Goal: Task Accomplishment & Management: Manage account settings

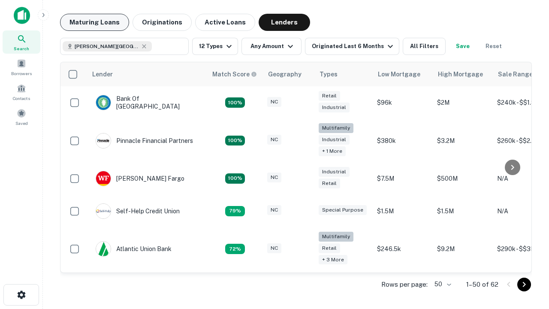
click at [94, 22] on button "Maturing Loans" at bounding box center [94, 22] width 69 height 17
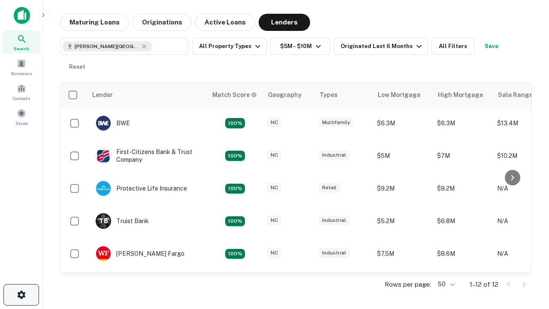
click at [21, 295] on icon "button" at bounding box center [21, 295] width 10 height 10
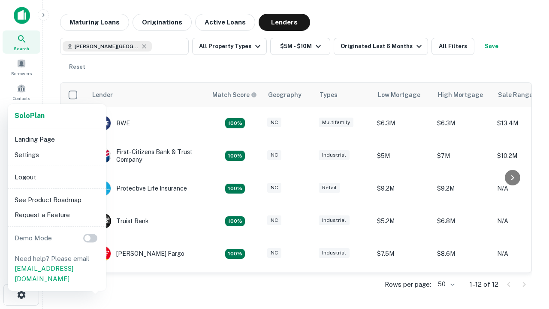
click at [57, 177] on li "Logout" at bounding box center [57, 177] width 92 height 15
